Goal: Find specific page/section: Find specific page/section

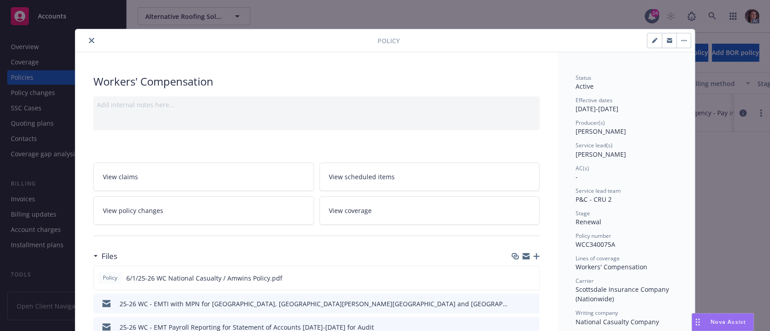
click at [86, 36] on button "close" at bounding box center [91, 40] width 11 height 11
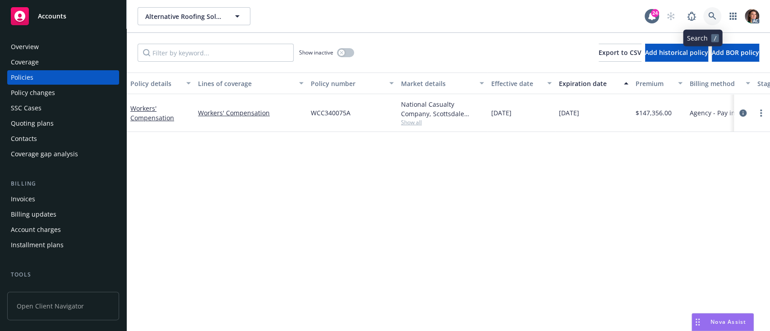
click at [708, 13] on icon at bounding box center [712, 16] width 8 height 8
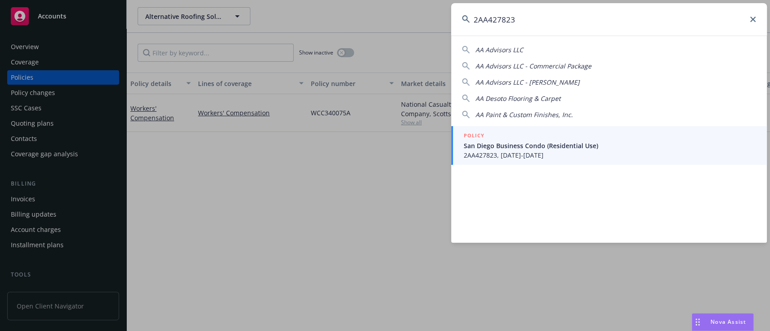
type input "2AA427823"
click at [497, 144] on span "San Diego Business Condo (Residential Use)" at bounding box center [609, 145] width 292 height 9
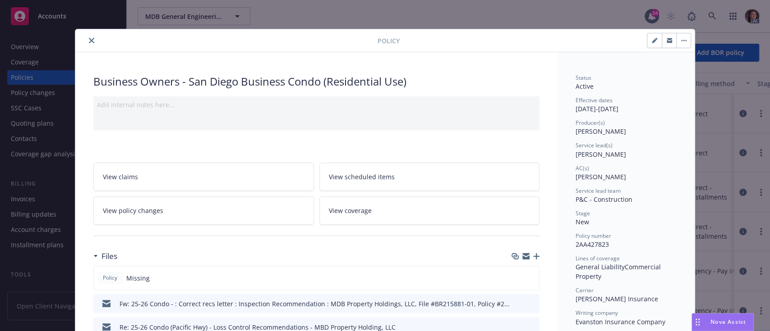
click at [184, 212] on link "View policy changes" at bounding box center [203, 211] width 220 height 28
click at [89, 40] on icon "close" at bounding box center [91, 40] width 5 height 5
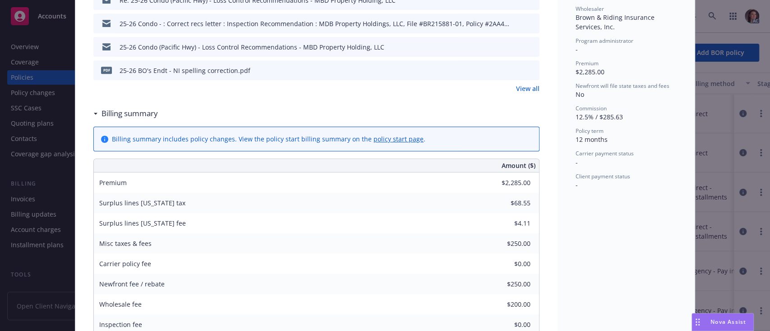
scroll to position [387, 0]
